Goal: Task Accomplishment & Management: Use online tool/utility

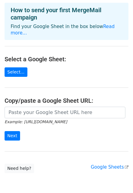
scroll to position [29, 0]
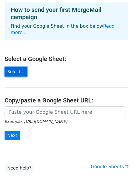
click at [23, 67] on link "Select..." at bounding box center [16, 71] width 23 height 9
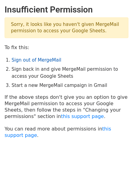
click at [50, 59] on link "Sign out of MergeMail" at bounding box center [37, 59] width 50 height 5
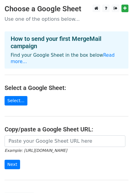
scroll to position [1, 0]
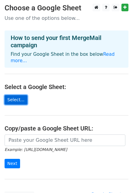
click at [21, 95] on link "Select..." at bounding box center [16, 99] width 23 height 9
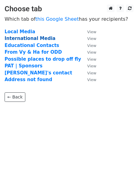
click at [22, 38] on strong "International Media" at bounding box center [30, 38] width 51 height 5
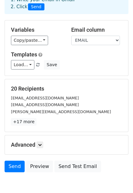
scroll to position [37, 0]
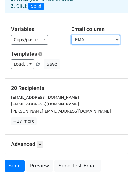
click at [81, 40] on select "PUBLICATION REPORTER PHONE EMAIL BASED LANGUAGE NOTES" at bounding box center [95, 39] width 49 height 9
click at [71, 35] on select "PUBLICATION REPORTER PHONE EMAIL BASED LANGUAGE NOTES" at bounding box center [95, 39] width 49 height 9
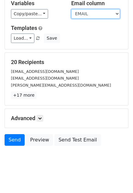
scroll to position [68, 0]
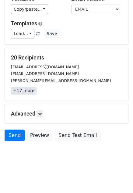
click at [24, 90] on link "+17 more" at bounding box center [24, 91] width 26 height 8
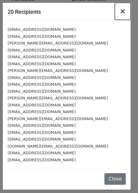
click at [124, 12] on span "×" at bounding box center [122, 11] width 6 height 9
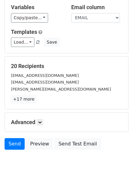
scroll to position [58, 0]
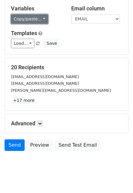
click at [39, 19] on link "Copy/paste..." at bounding box center [29, 18] width 37 height 9
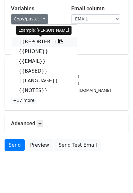
click at [35, 43] on link "{{REPORTER}}" at bounding box center [44, 42] width 66 height 10
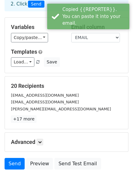
scroll to position [38, 0]
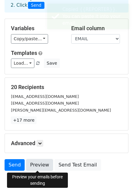
click at [36, 164] on link "Preview" at bounding box center [39, 165] width 27 height 12
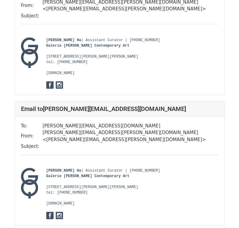
scroll to position [455, 0]
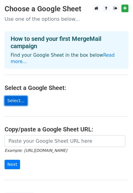
click at [18, 96] on link "Select..." at bounding box center [16, 100] width 23 height 9
